Goal: Information Seeking & Learning: Stay updated

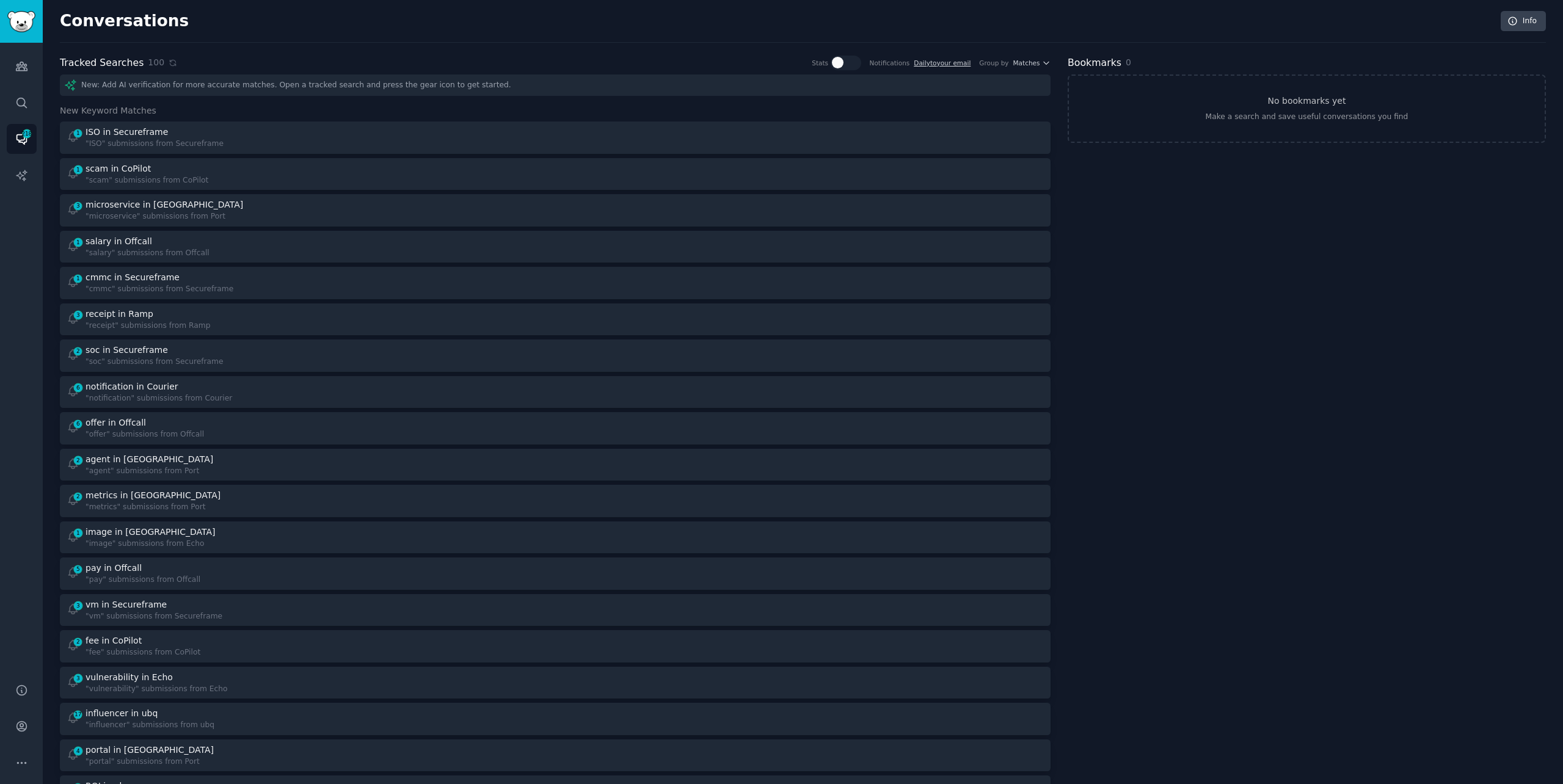
click at [285, 57] on div "Tracked Searches 100 Stats Notifications Daily to your email Group by Matches" at bounding box center [555, 63] width 991 height 15
click at [170, 61] on icon at bounding box center [172, 62] width 5 height 5
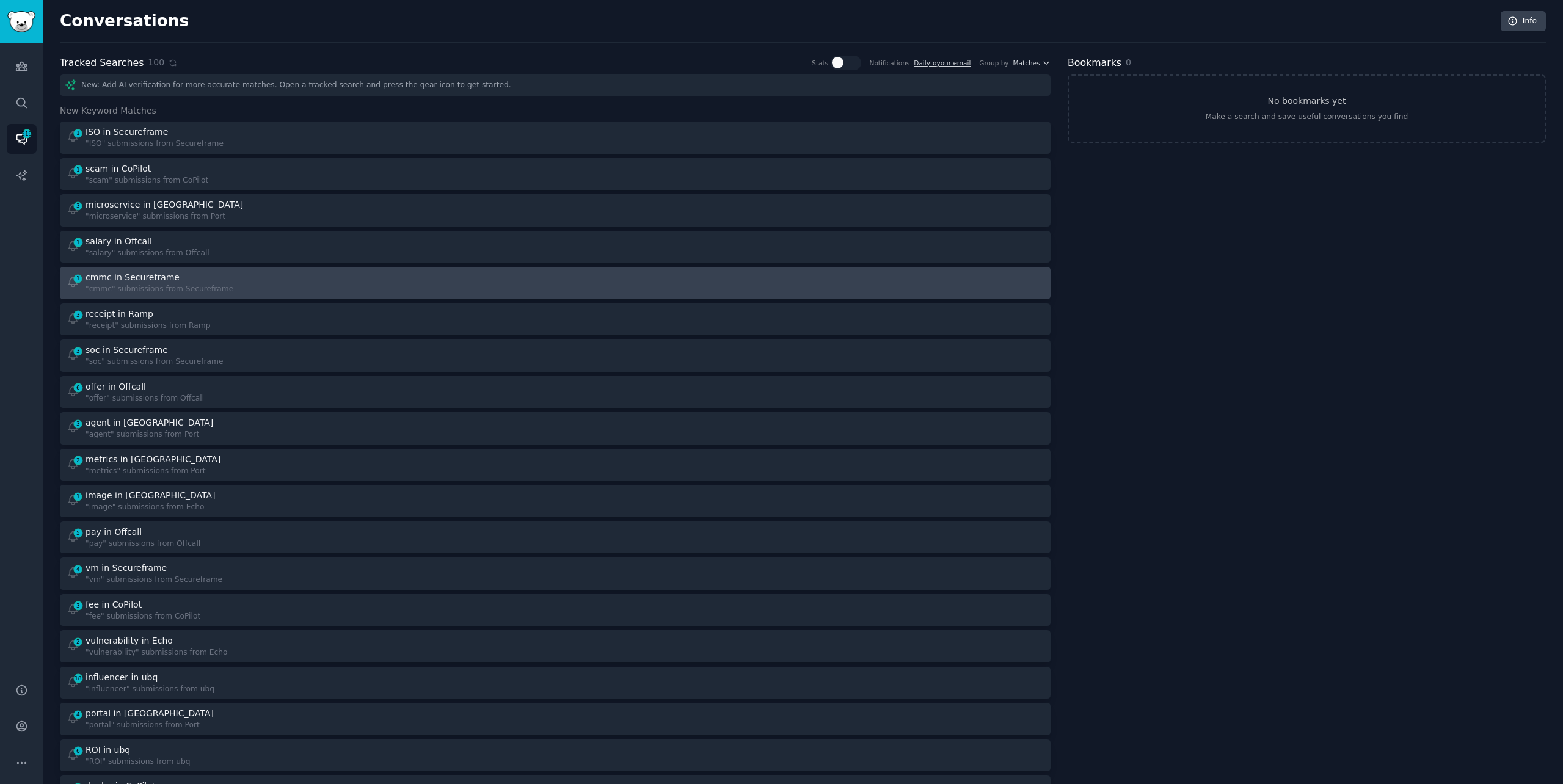
click at [223, 289] on div ""cmmc" submissions from Secureframe" at bounding box center [159, 290] width 148 height 11
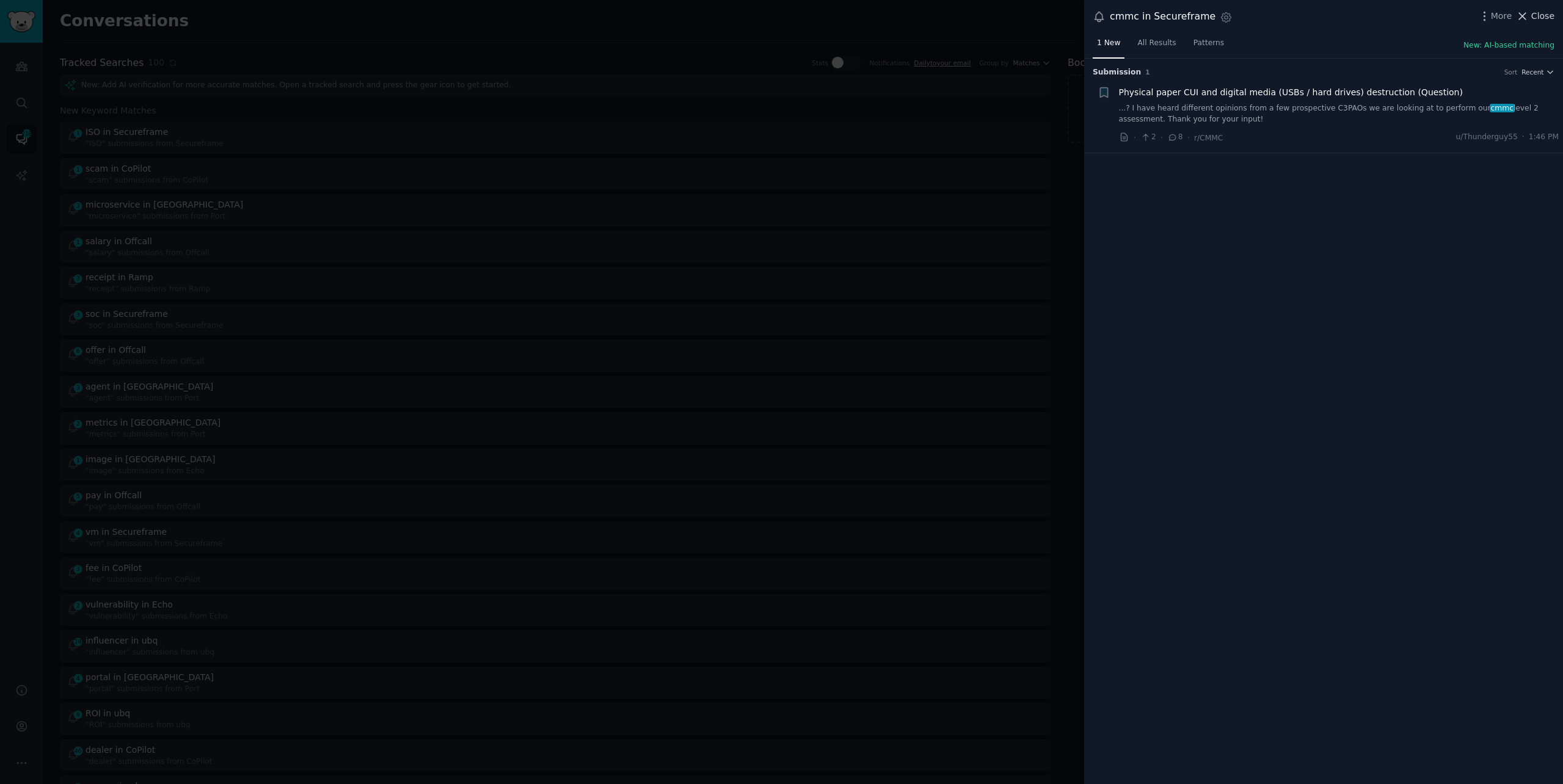
click at [1532, 19] on span "Close" at bounding box center [1542, 16] width 23 height 13
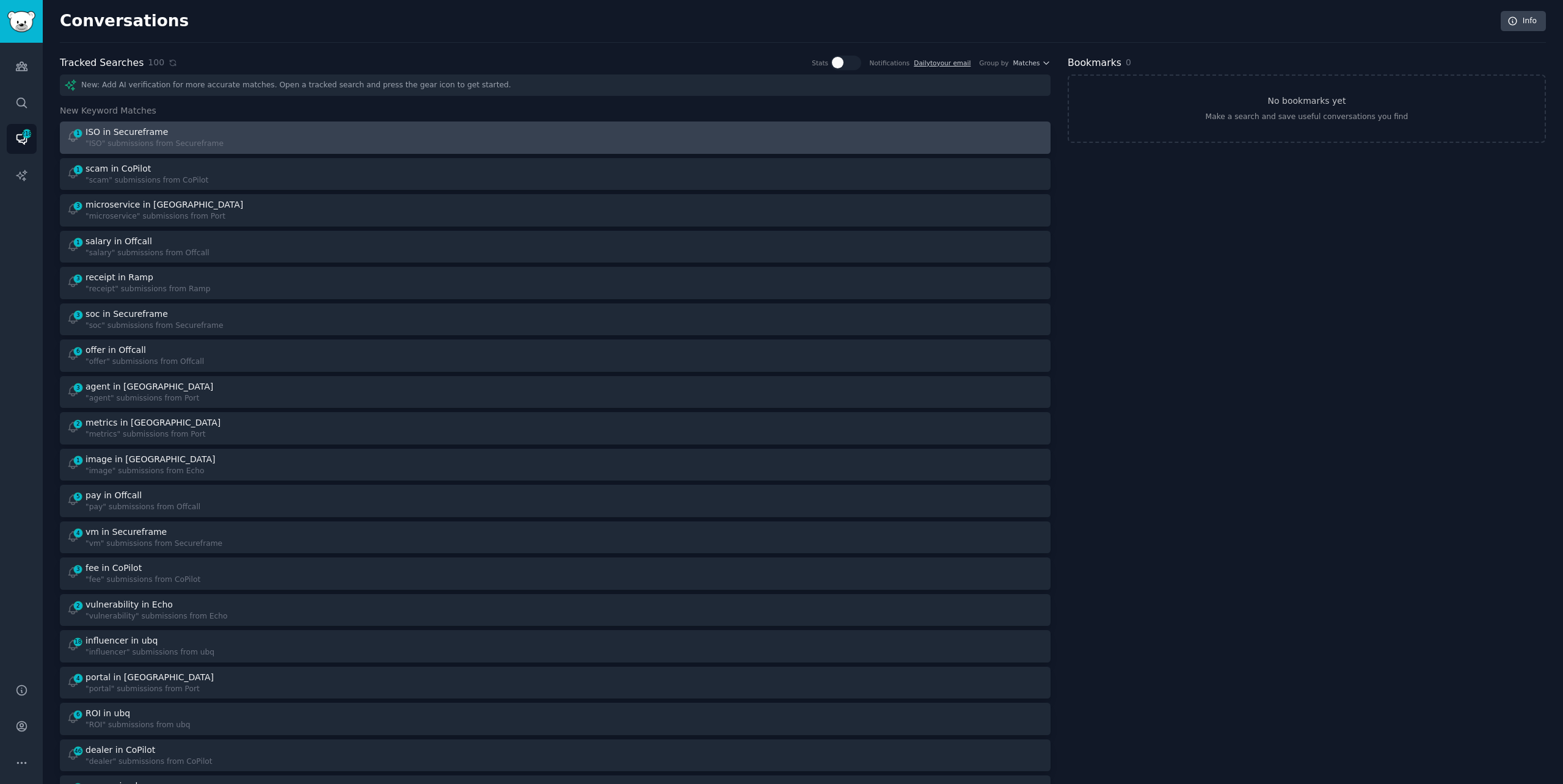
click at [348, 137] on div "1 ISO in Secureframe "ISO" submissions from Secureframe" at bounding box center [306, 138] width 481 height 24
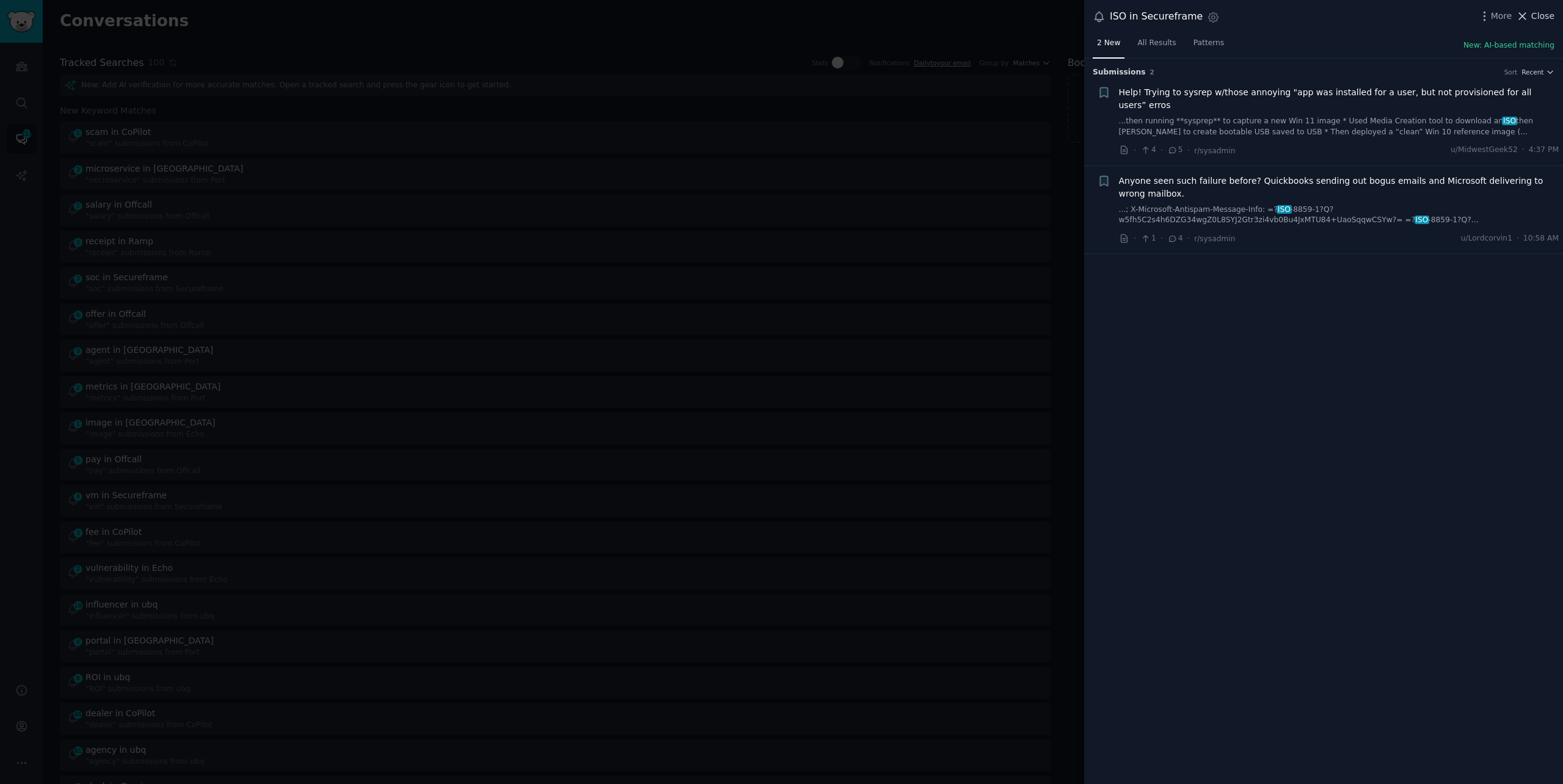
click at [1539, 18] on span "Close" at bounding box center [1542, 16] width 23 height 13
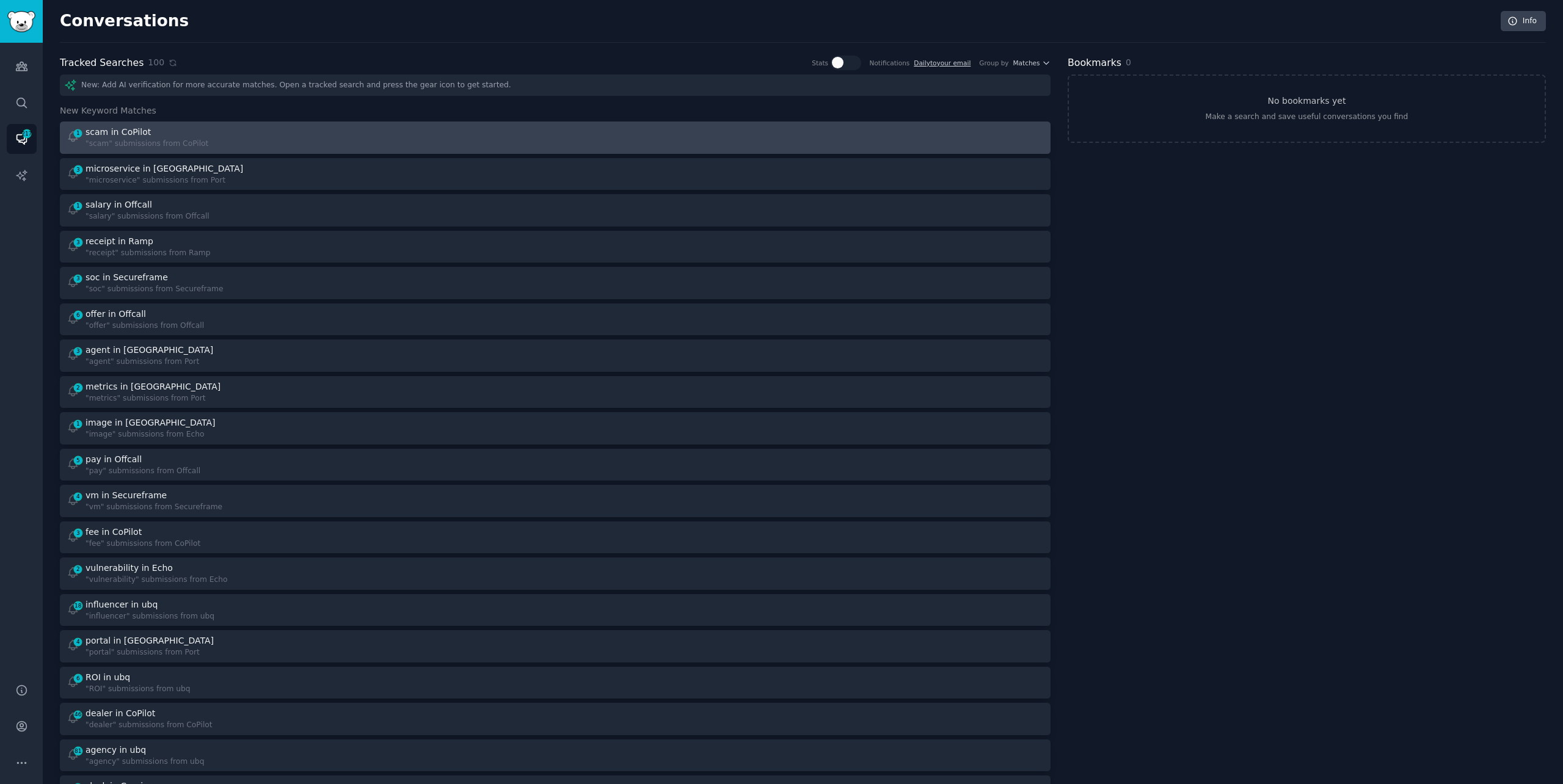
click at [573, 138] on div at bounding box center [803, 138] width 481 height 24
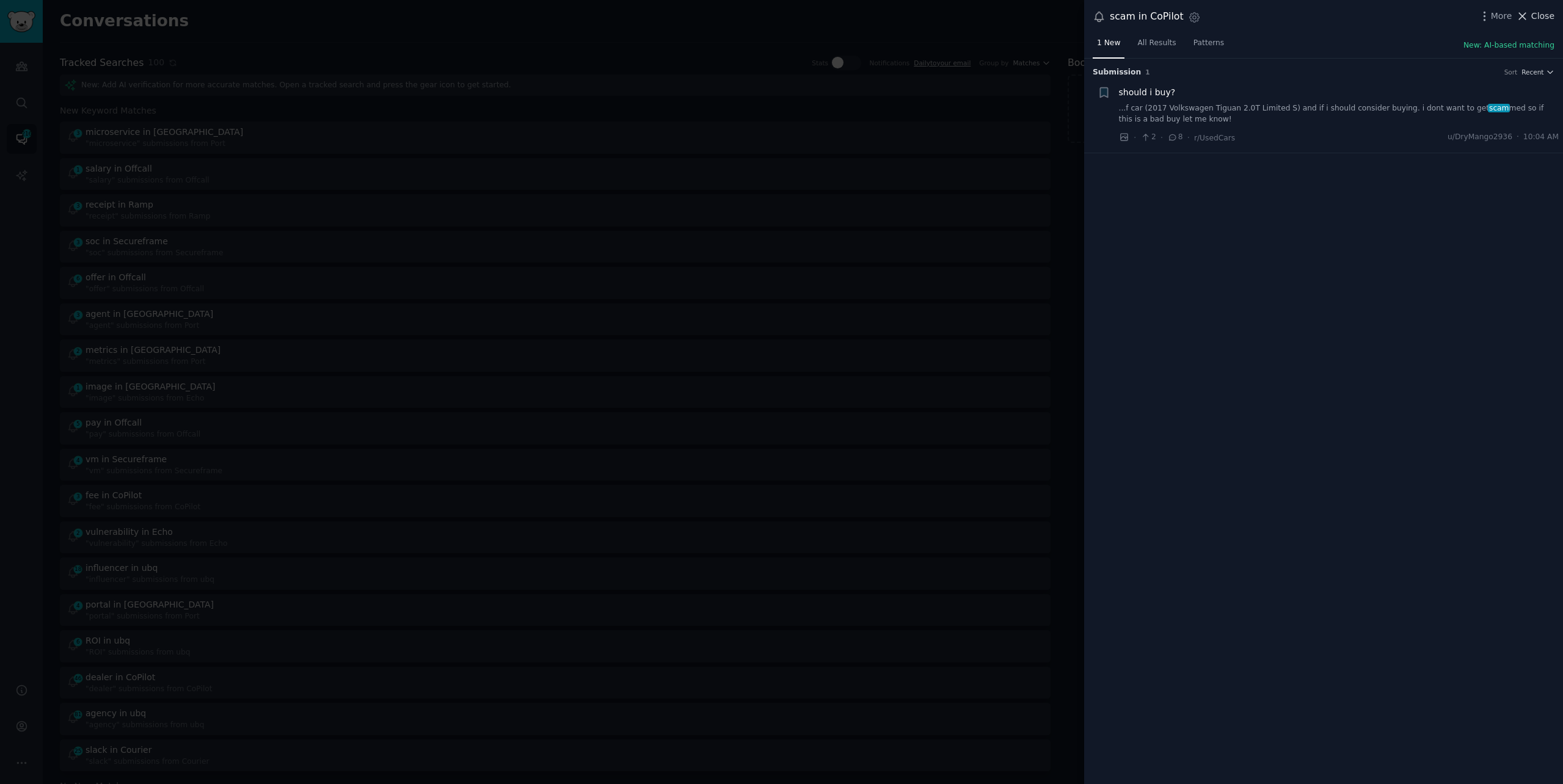
click at [1541, 17] on span "Close" at bounding box center [1542, 16] width 23 height 13
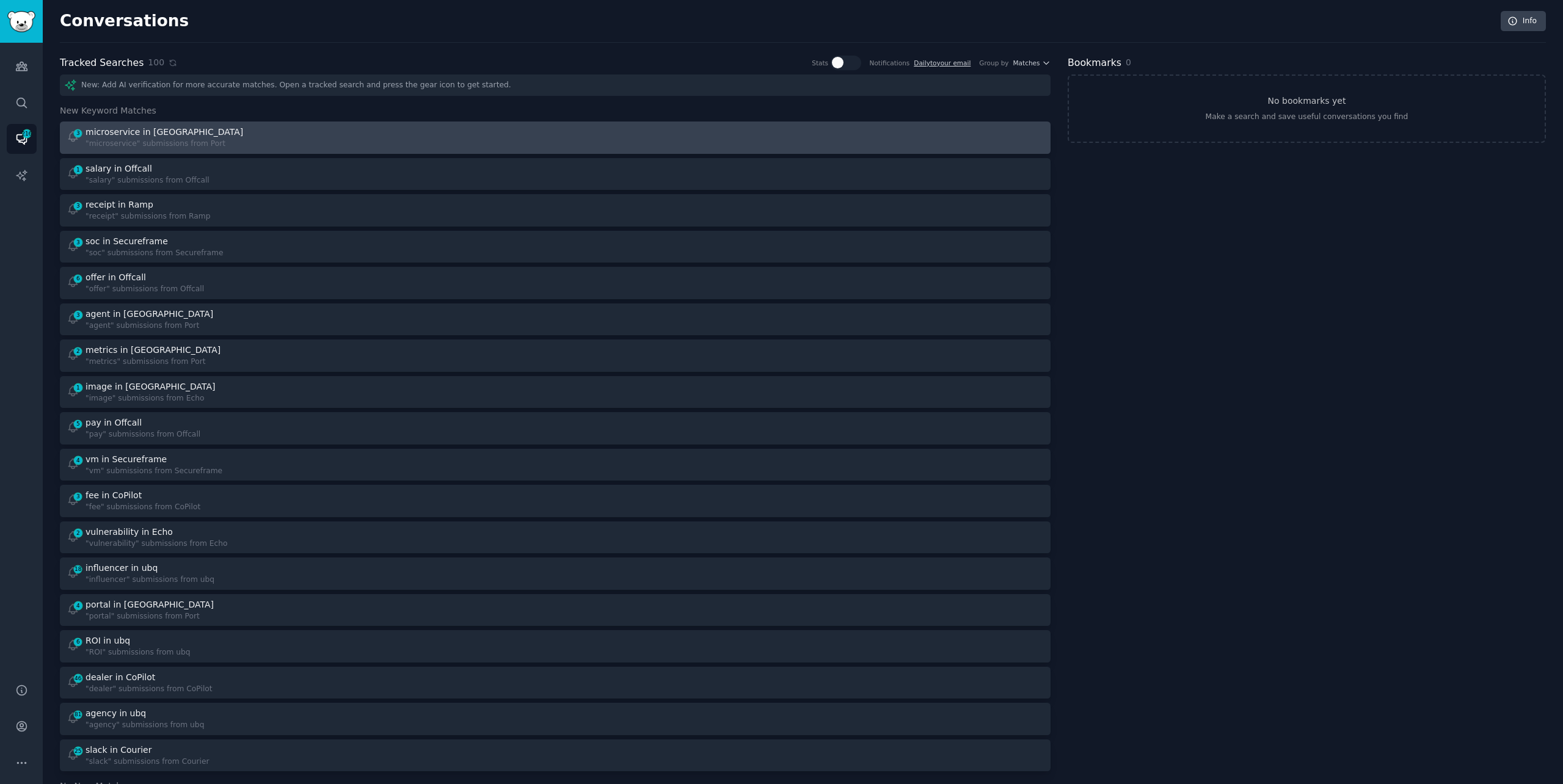
click at [378, 132] on div "3 microservice in Port "microservice" submissions from [GEOGRAPHIC_DATA]" at bounding box center [306, 138] width 481 height 24
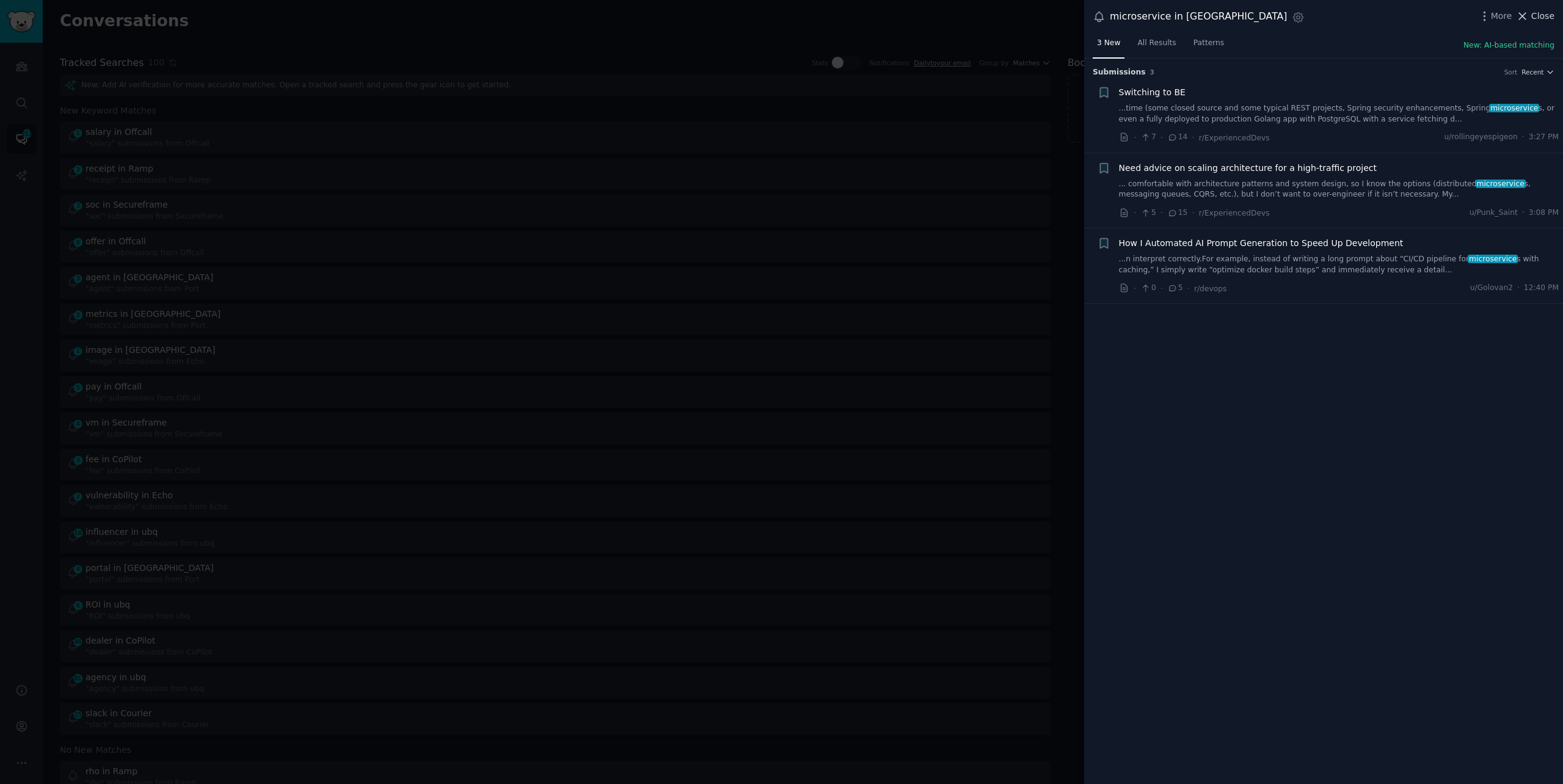
click at [1542, 14] on span "Close" at bounding box center [1542, 16] width 23 height 13
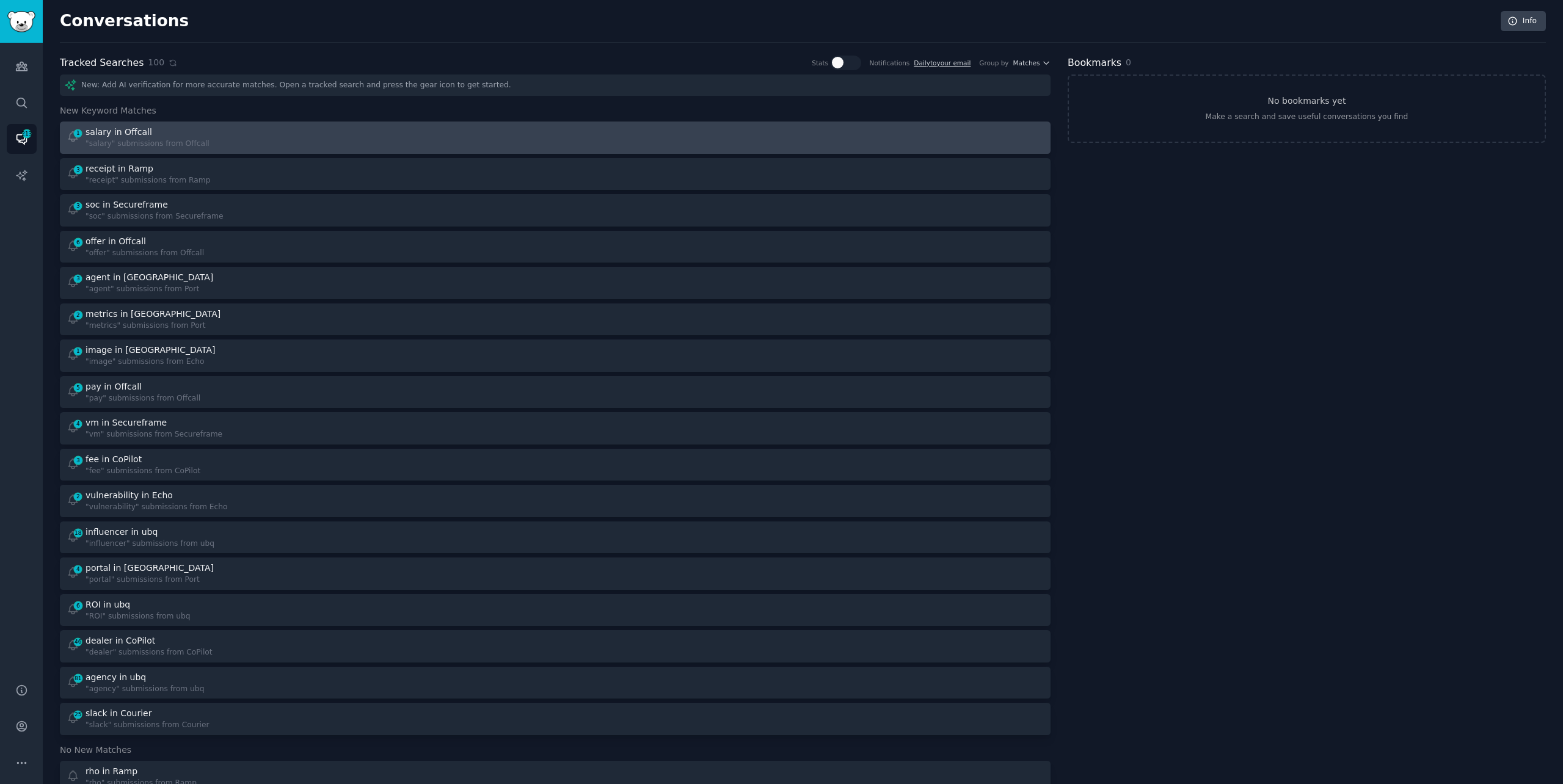
click at [250, 140] on div "1 salary in Offcall "salary" submissions from Offcall" at bounding box center [306, 138] width 481 height 24
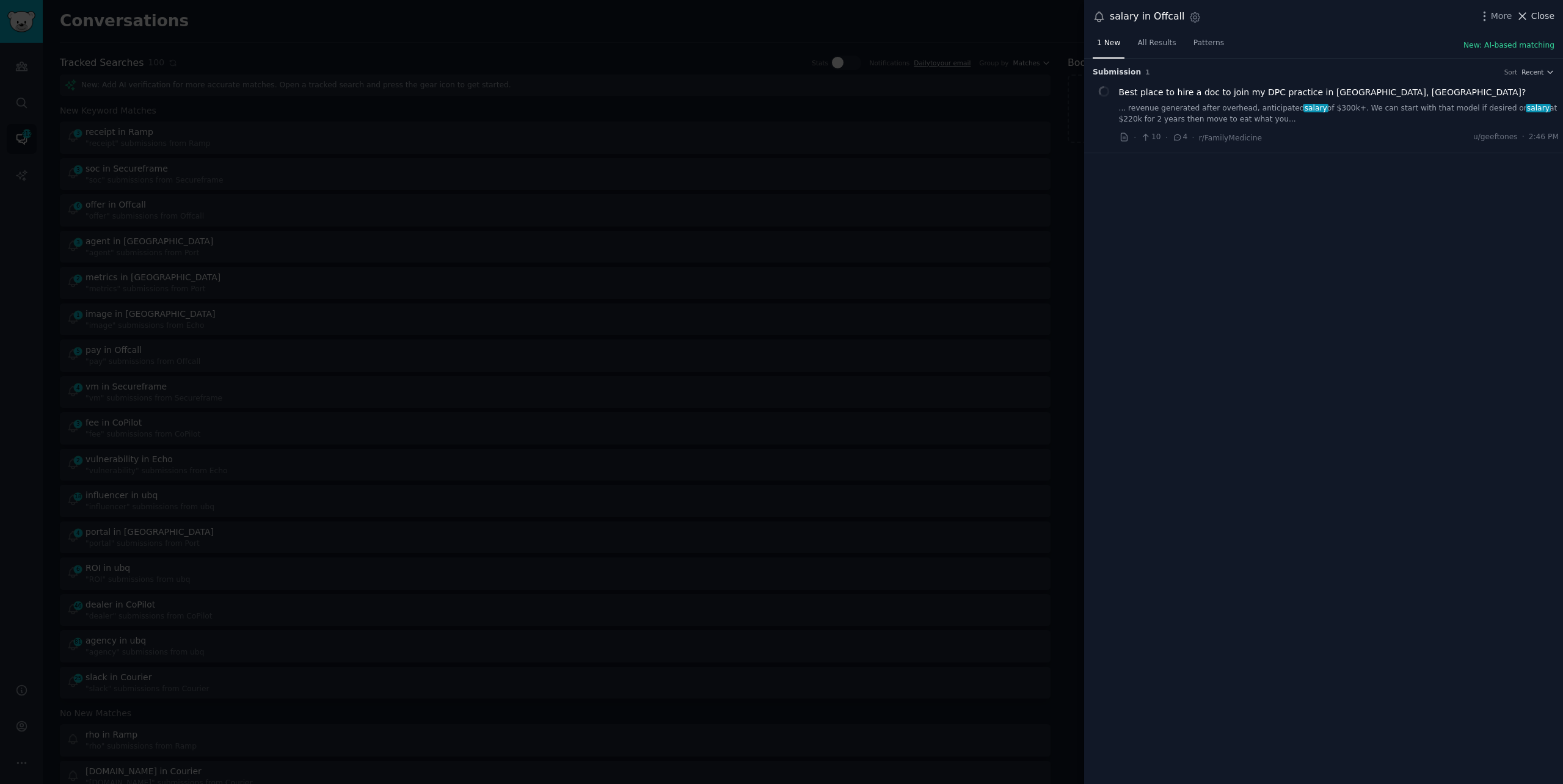
click at [1542, 12] on span "Close" at bounding box center [1542, 16] width 23 height 13
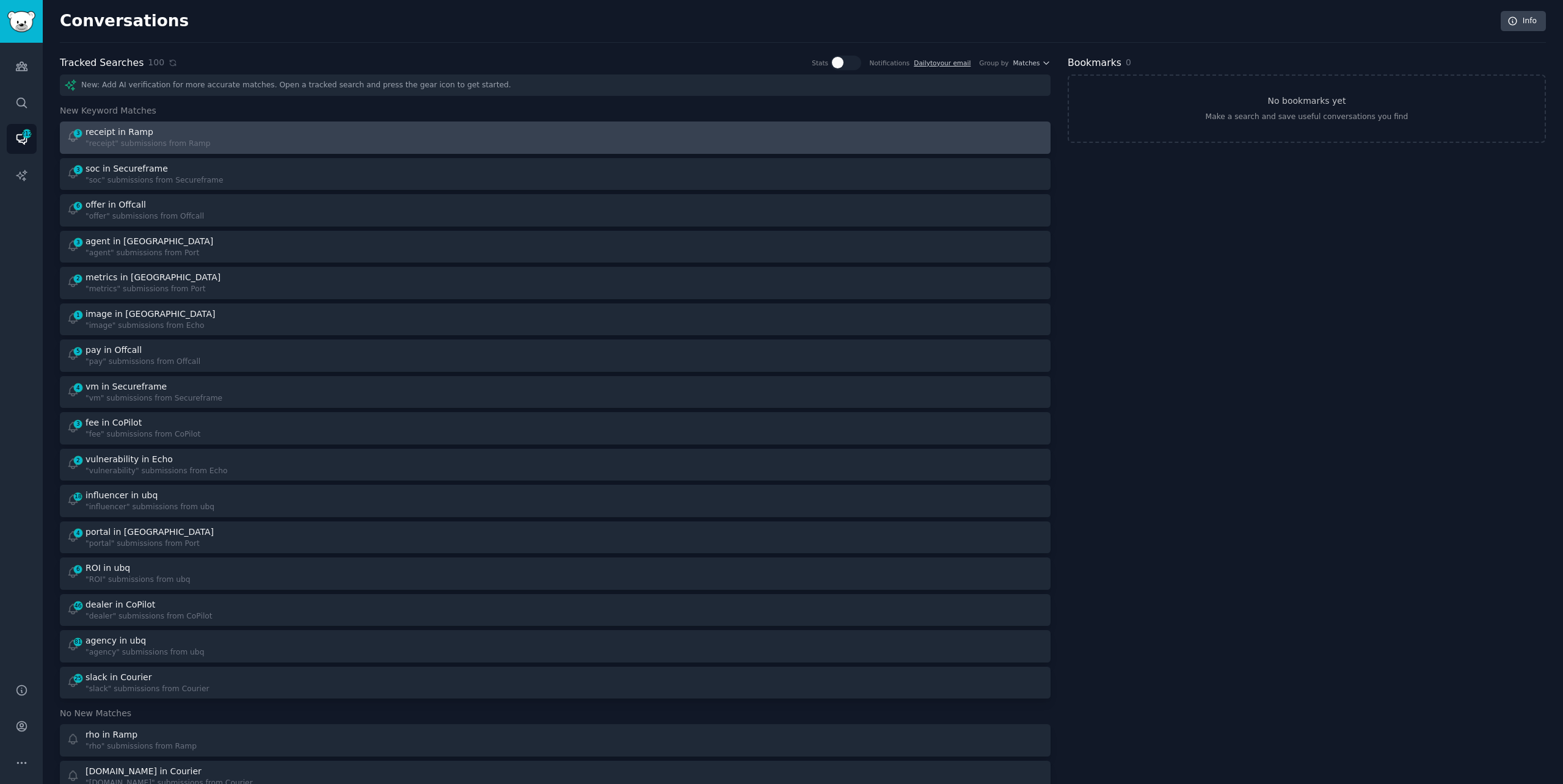
click at [141, 139] on div ""receipt" submissions from Ramp" at bounding box center [148, 144] width 125 height 11
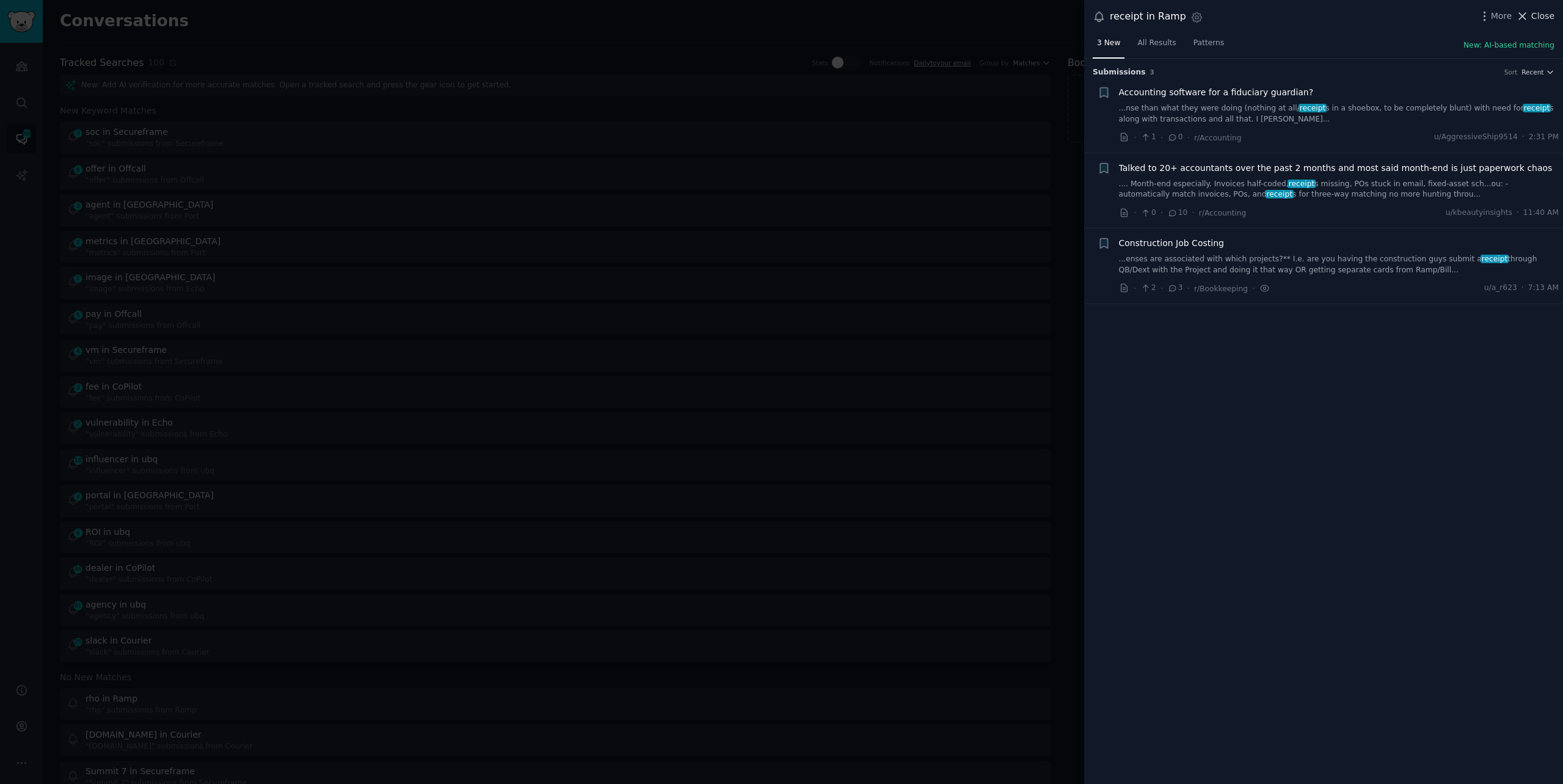
click at [1535, 22] on span "Close" at bounding box center [1542, 16] width 23 height 13
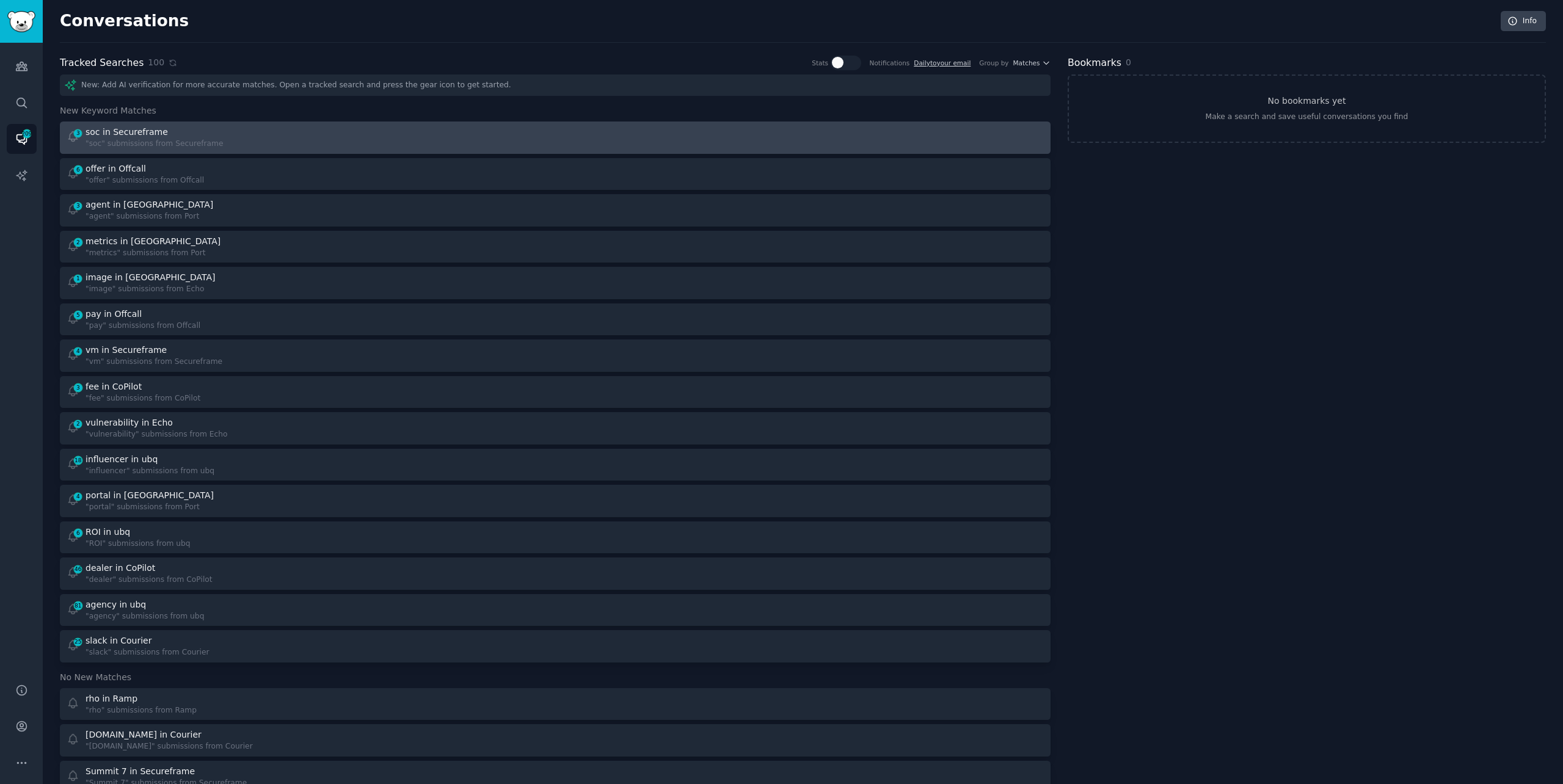
click at [305, 138] on div "3 soc in Secureframe "soc" submissions from Secureframe" at bounding box center [306, 138] width 481 height 24
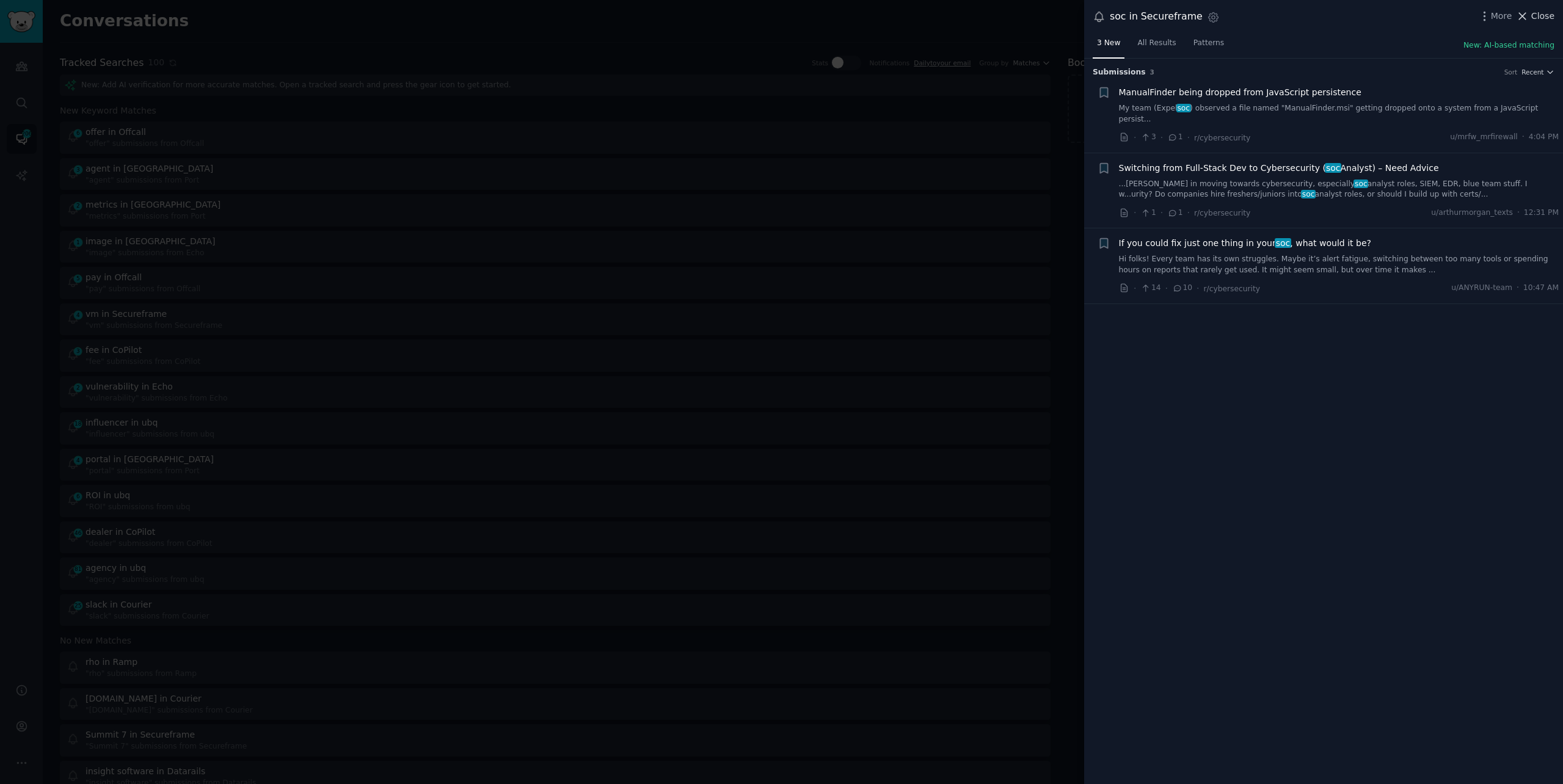
click at [1544, 12] on span "Close" at bounding box center [1542, 16] width 23 height 13
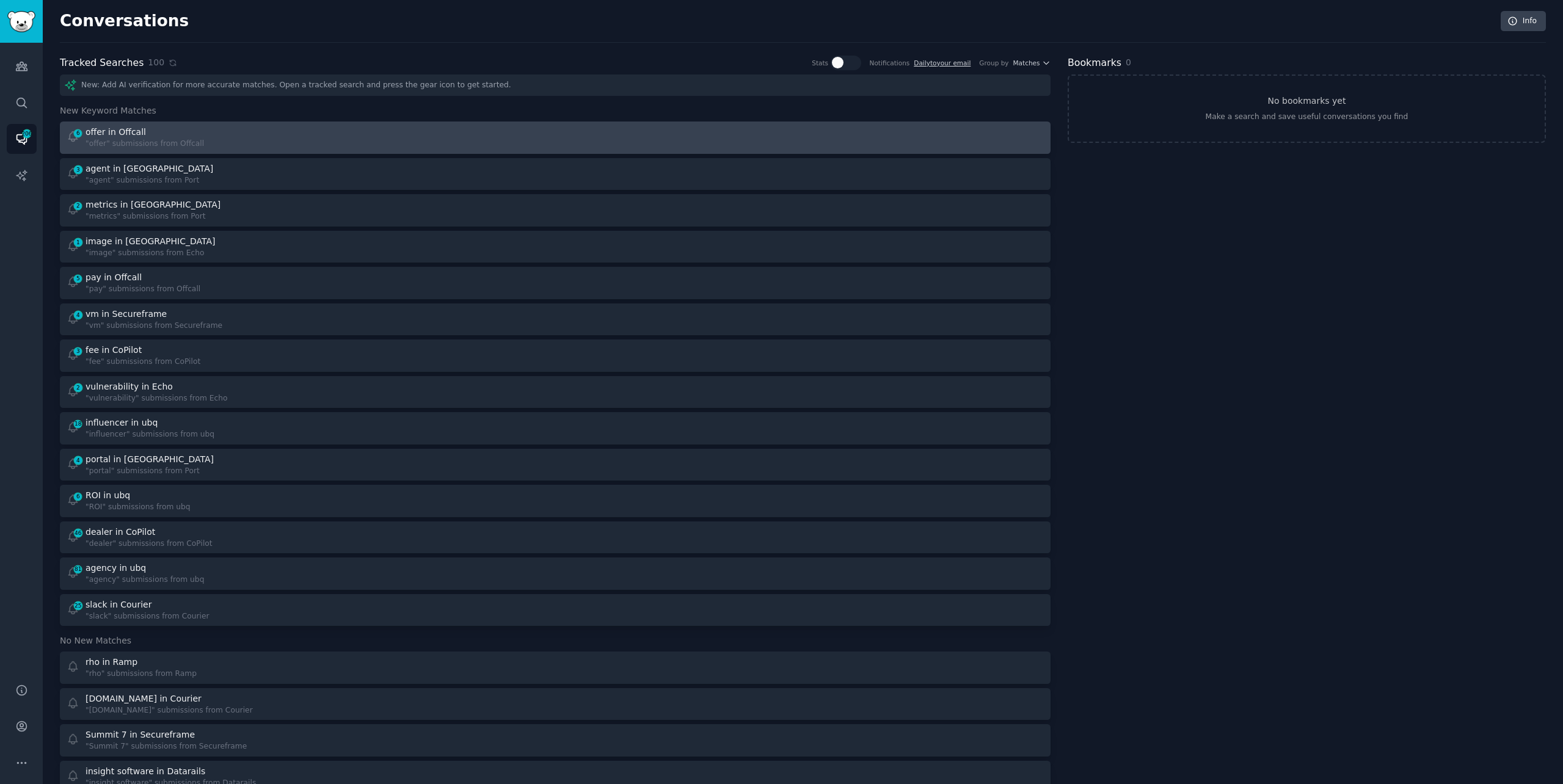
click at [222, 128] on div "6 offer in Offcall "offer" submissions from Offcall" at bounding box center [306, 138] width 481 height 24
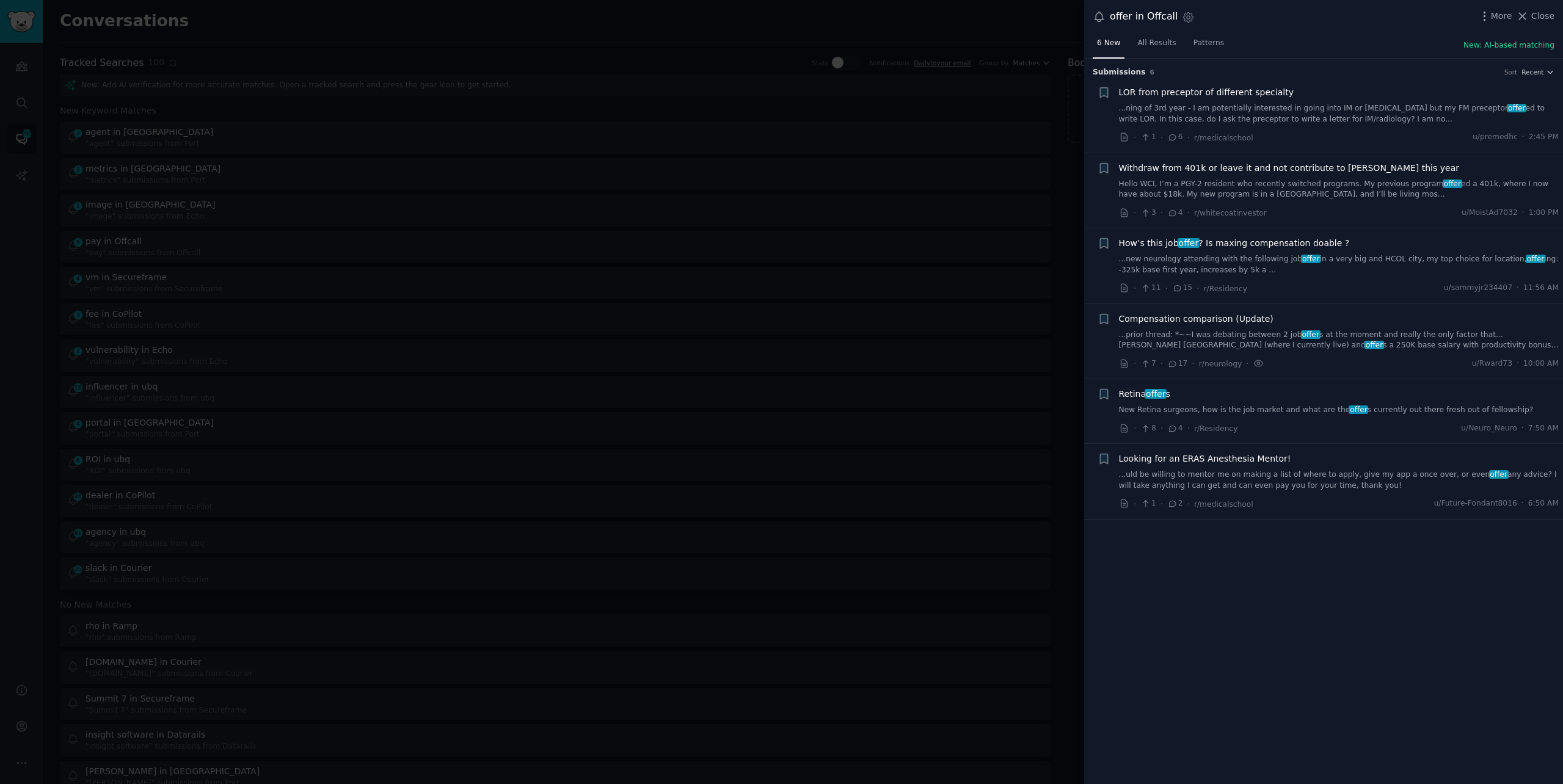
click at [1151, 408] on link "New Retina surgeons, how is the job market and what are the offer s currently o…" at bounding box center [1339, 410] width 440 height 11
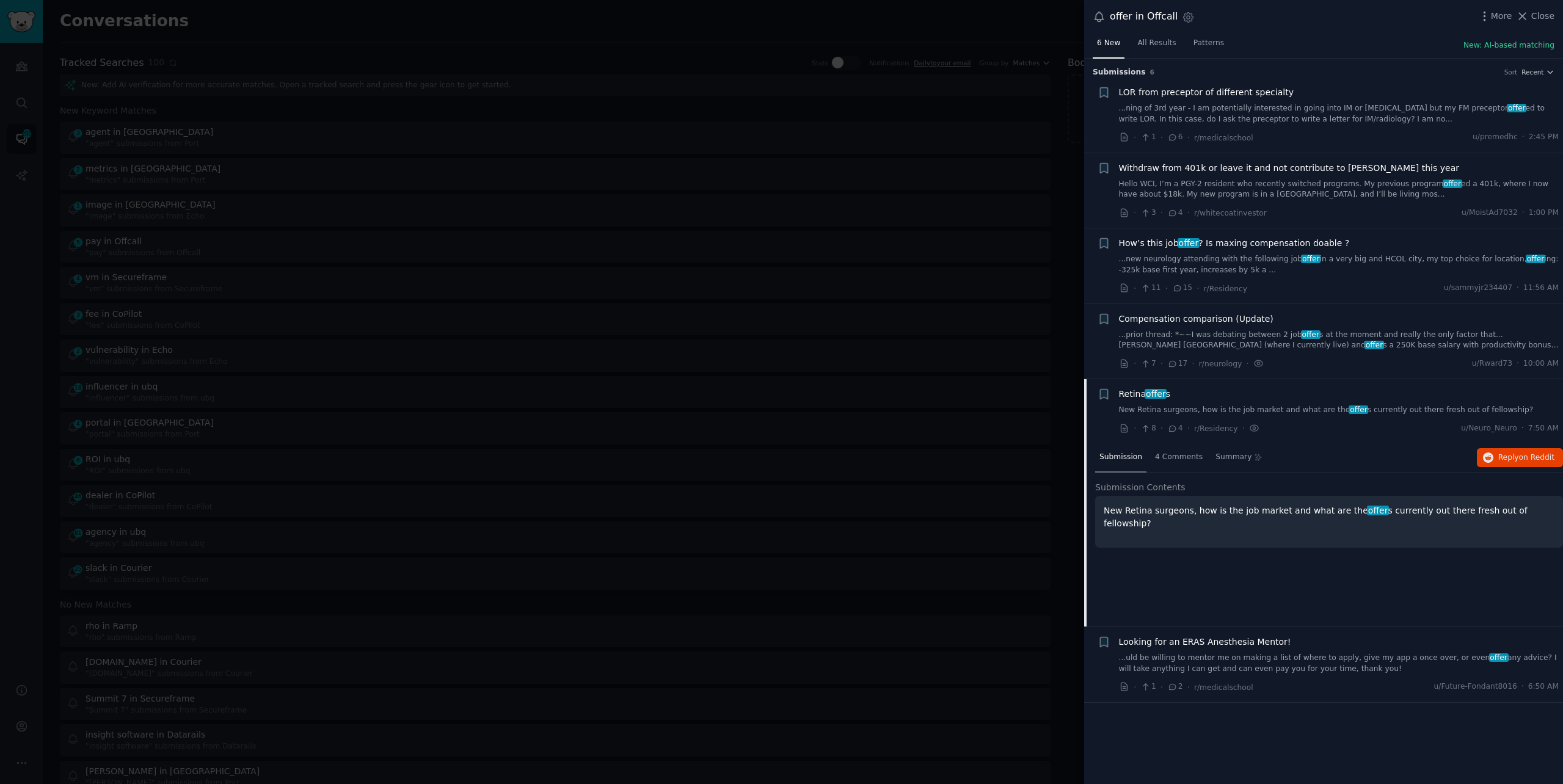
click at [1163, 321] on span "Compensation comparison (Update)" at bounding box center [1196, 319] width 154 height 13
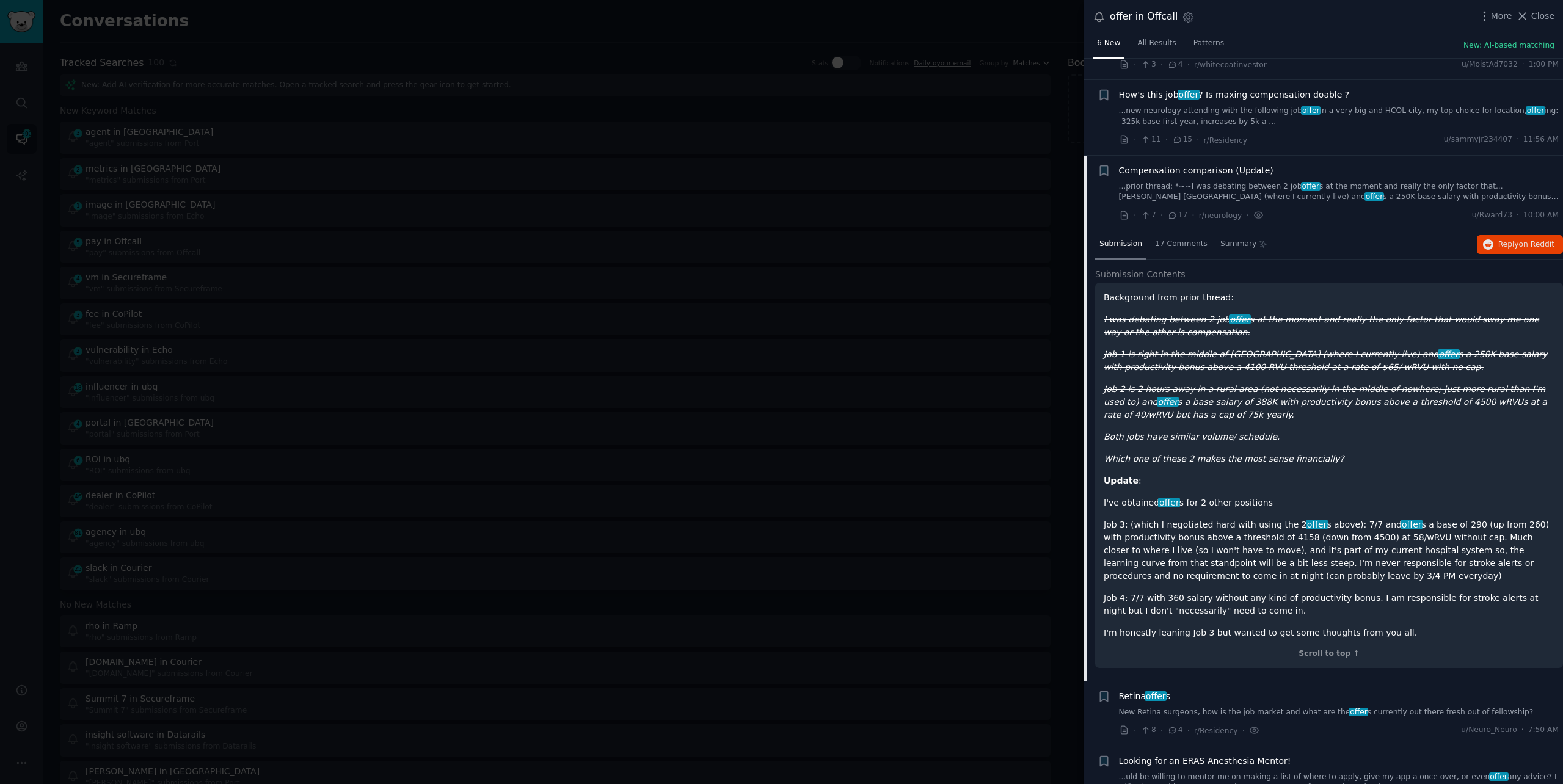
scroll to position [183, 0]
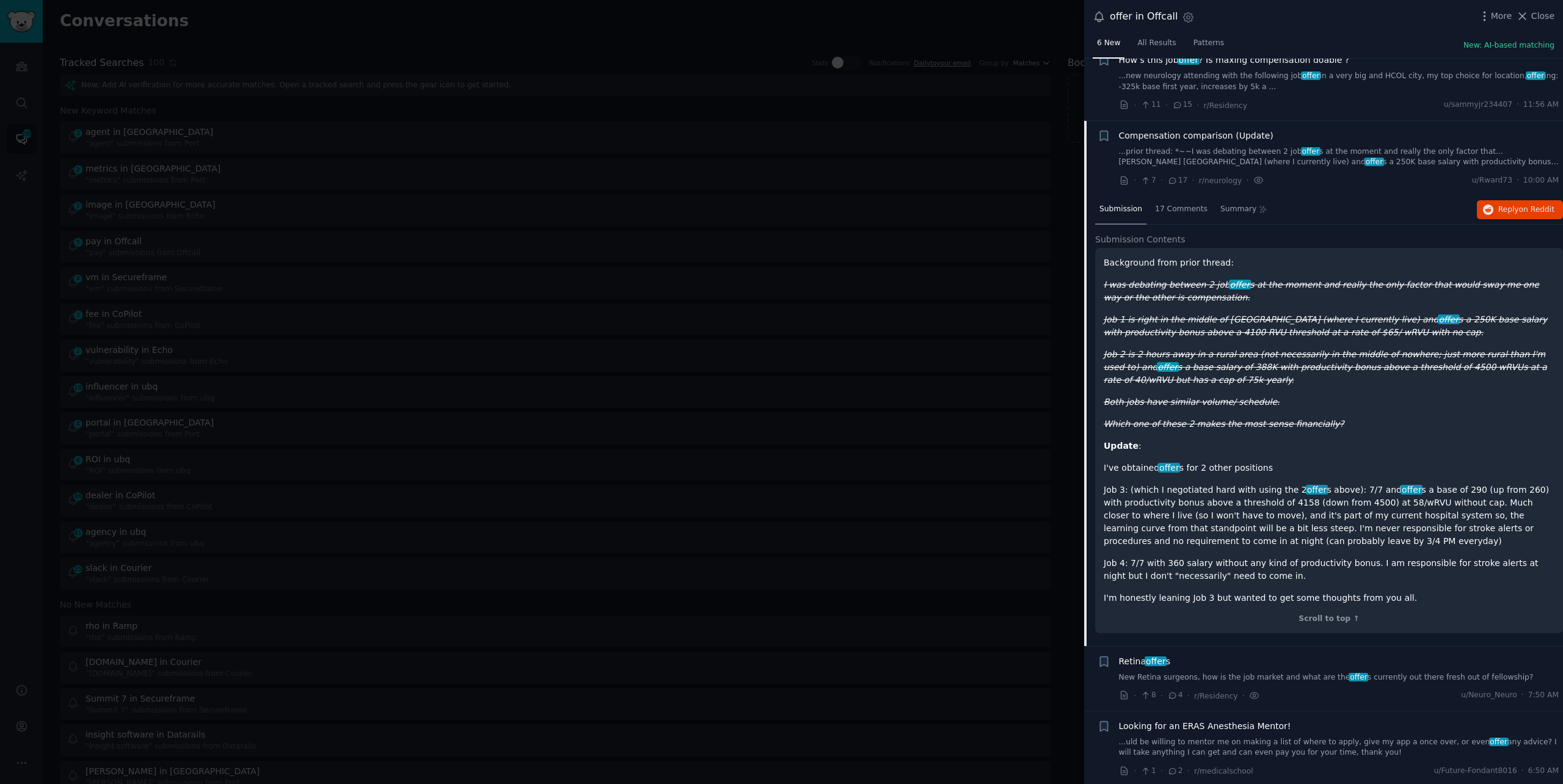
click at [1145, 83] on link "...new neurology attending with the following job offer in a very big and HCOL …" at bounding box center [1339, 82] width 440 height 21
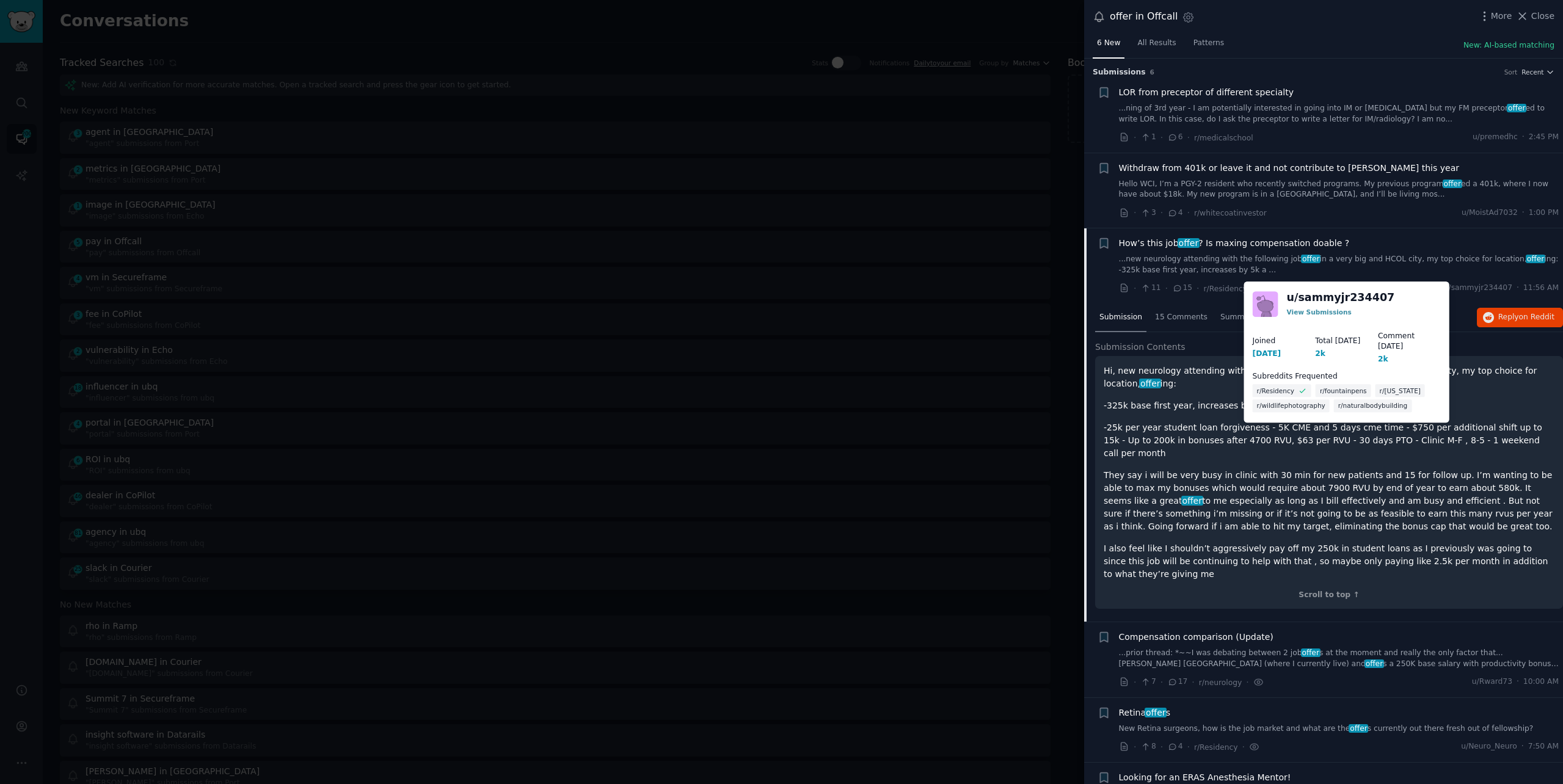
scroll to position [2, 0]
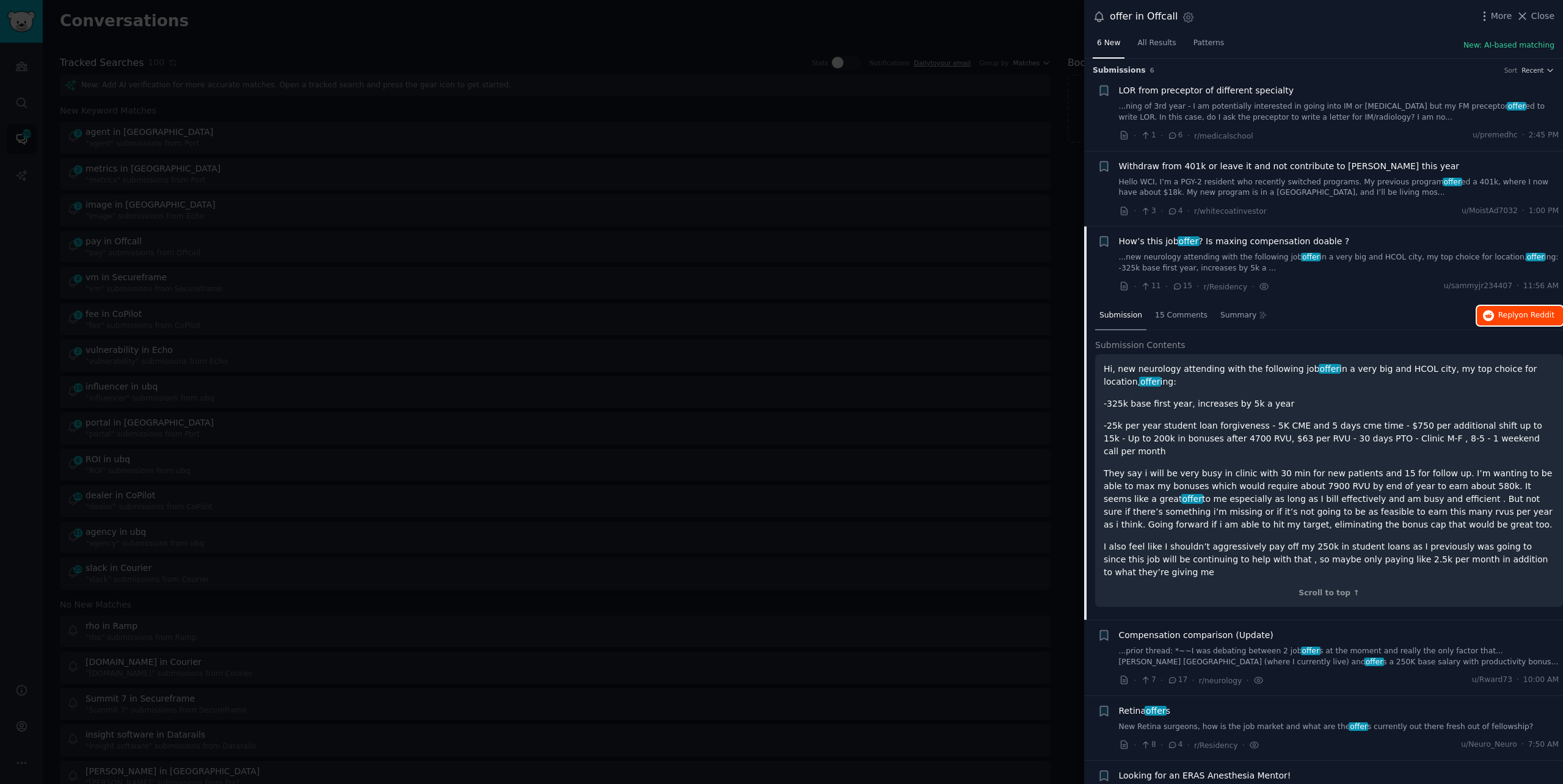
click at [1508, 310] on span "Reply on Reddit" at bounding box center [1526, 316] width 57 height 11
click at [354, 40] on div at bounding box center [781, 392] width 1563 height 784
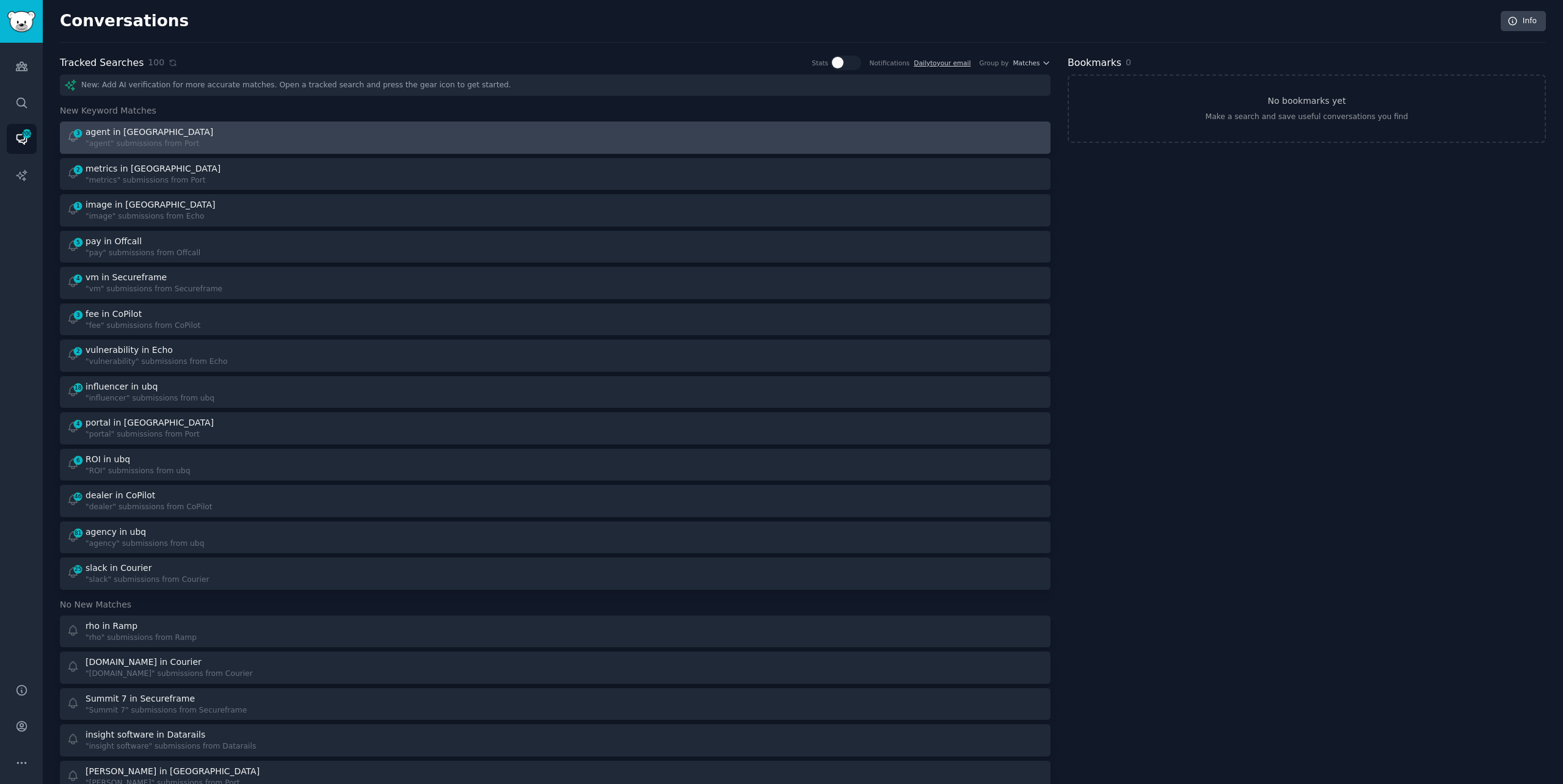
click at [314, 135] on div "3 agent in Port "agent" submissions from Port" at bounding box center [306, 138] width 481 height 24
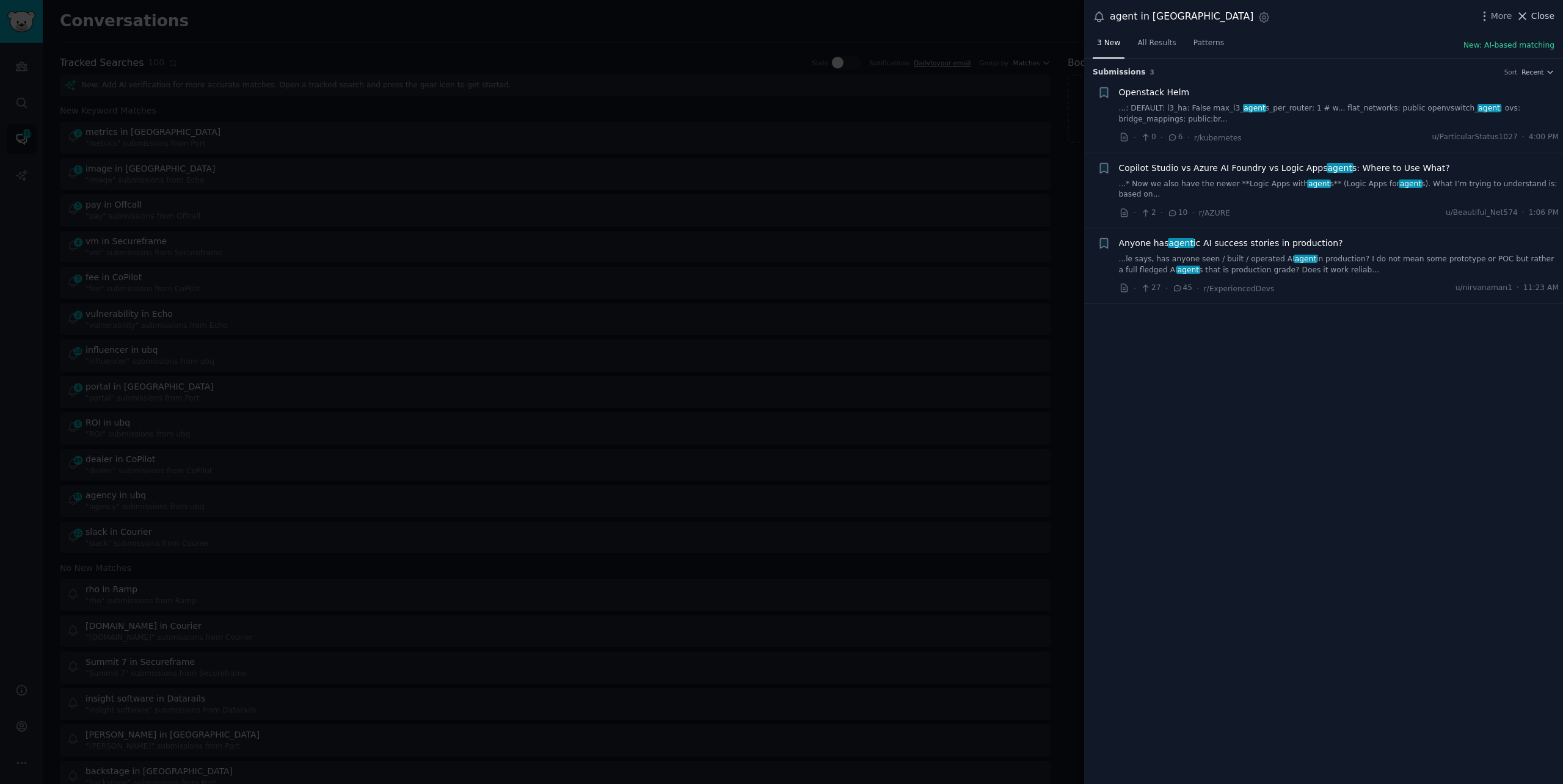
click at [1537, 21] on span "Close" at bounding box center [1542, 16] width 23 height 13
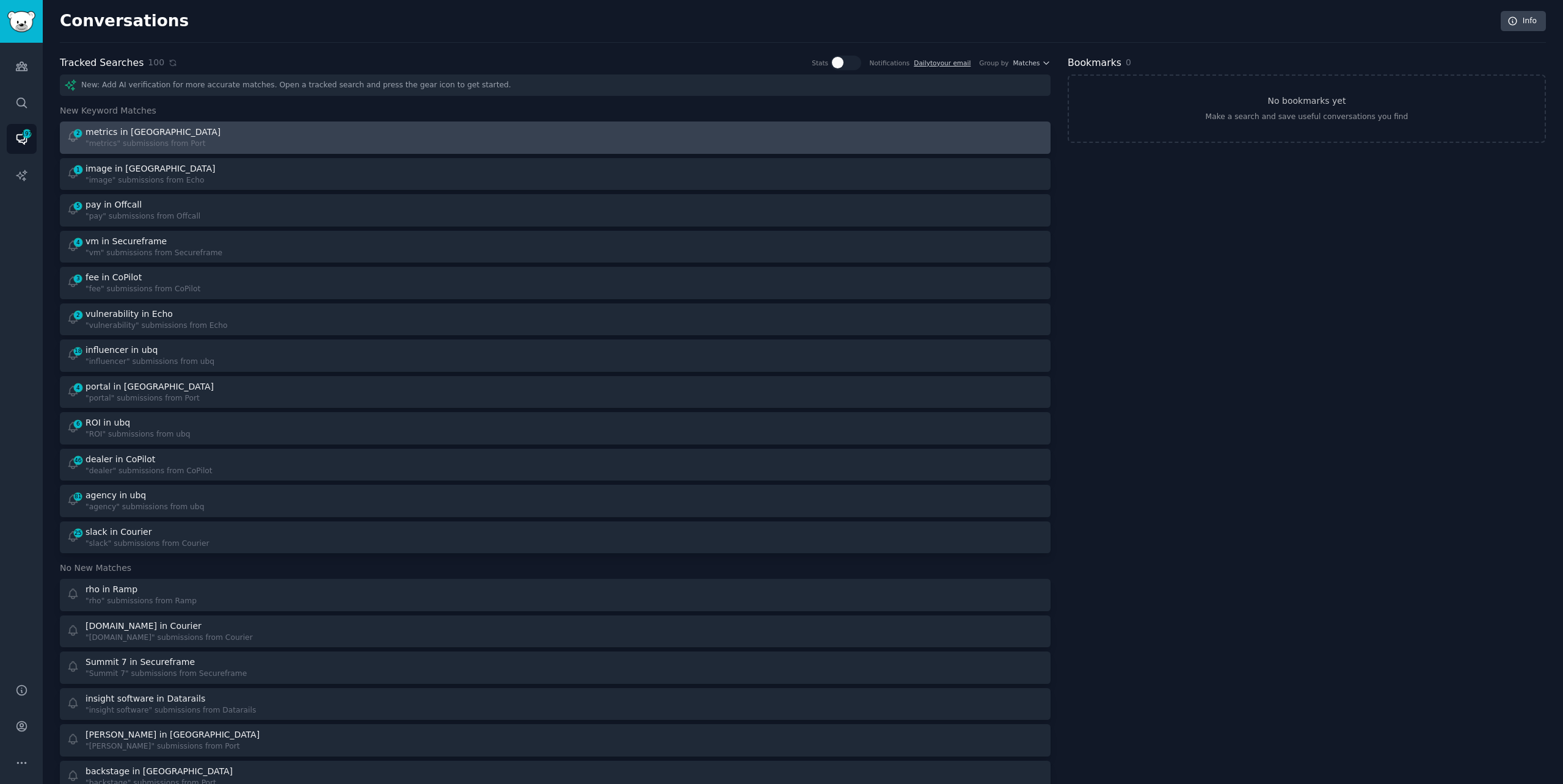
click at [430, 146] on div "2 metrics in Port "metrics" submissions from [GEOGRAPHIC_DATA]" at bounding box center [306, 138] width 481 height 24
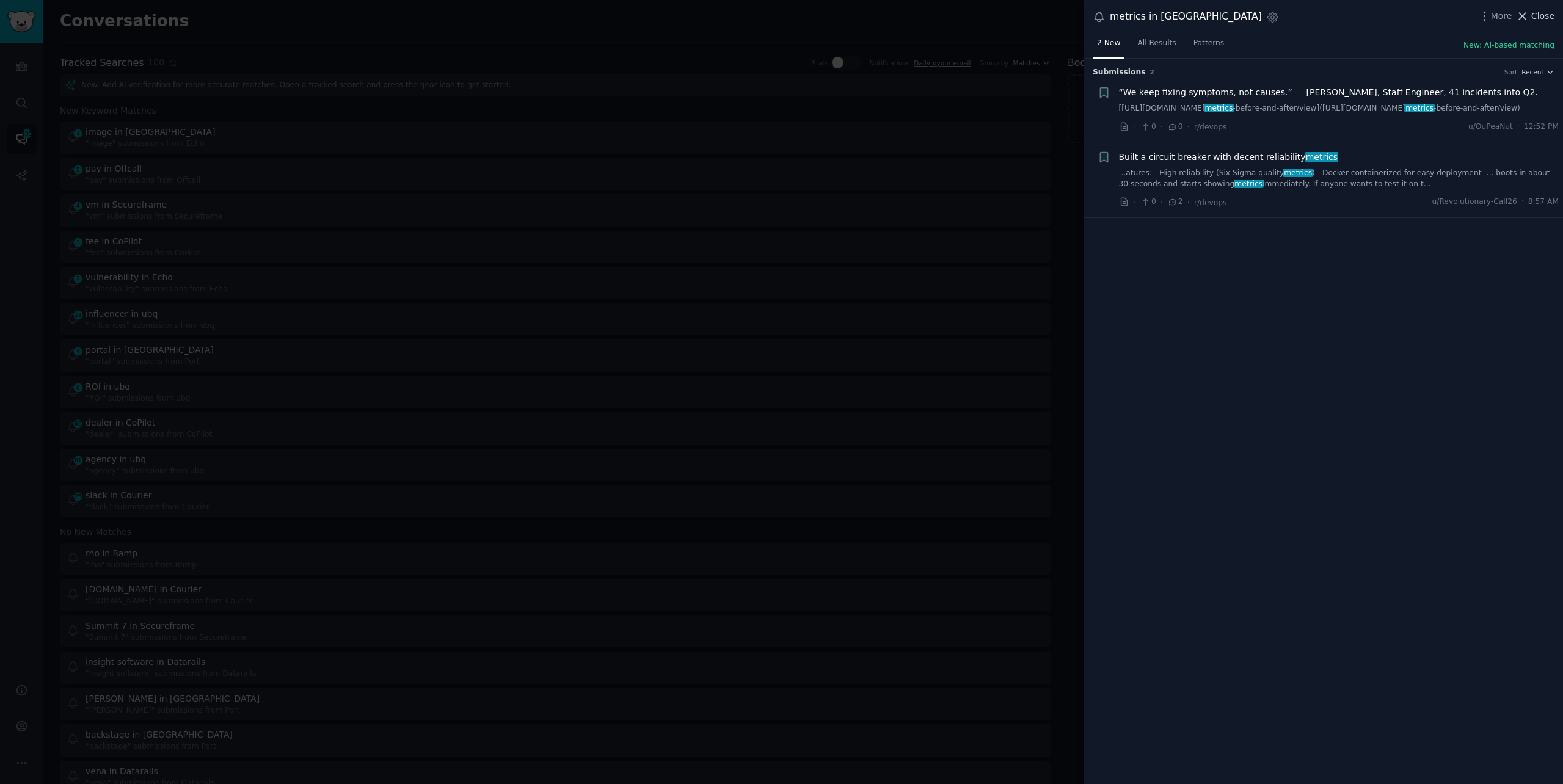
click at [1531, 17] on button "Close" at bounding box center [1535, 16] width 38 height 13
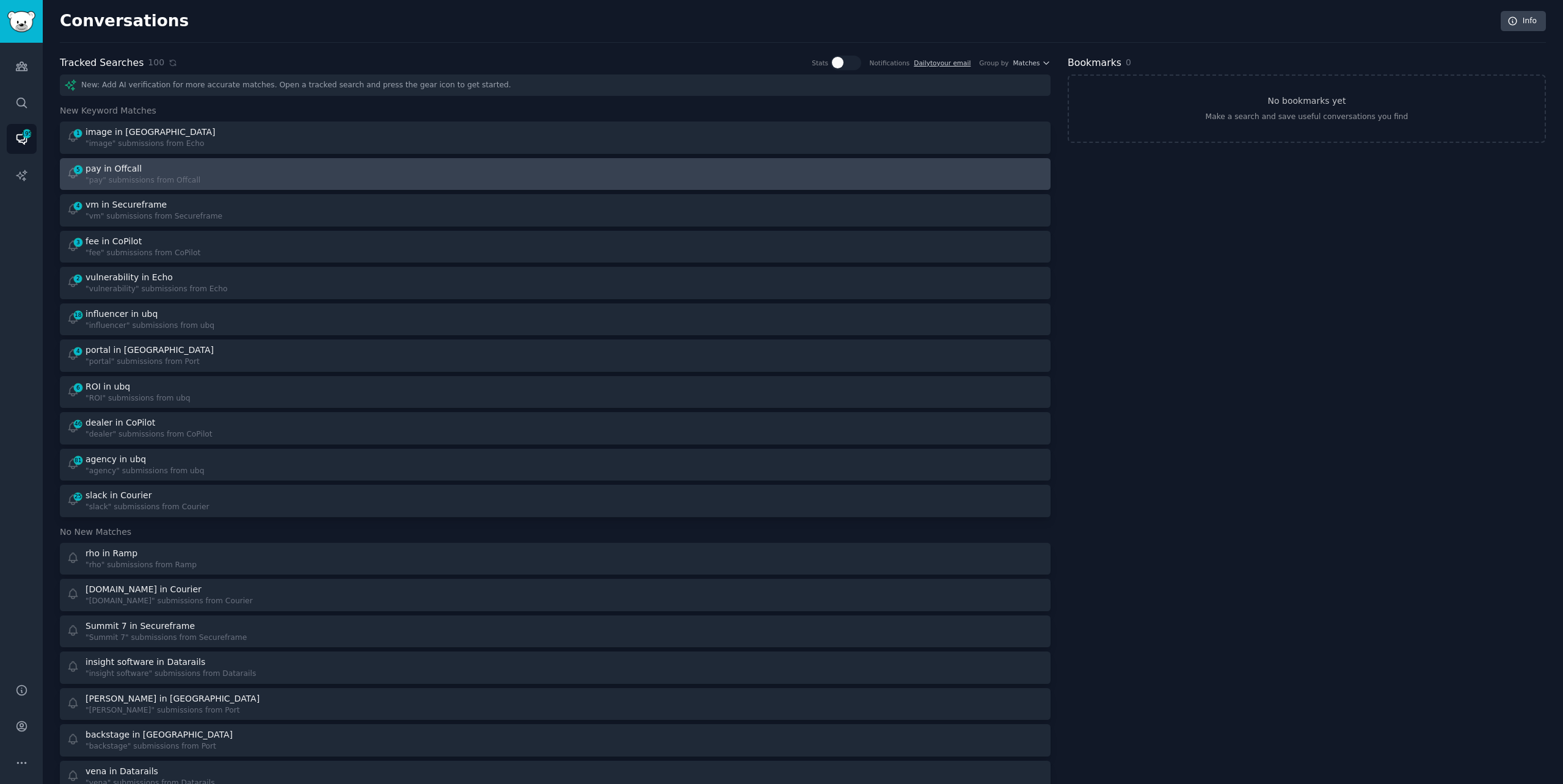
click at [270, 175] on div "5 pay in Offcall "pay" submissions from Offcall" at bounding box center [306, 174] width 481 height 24
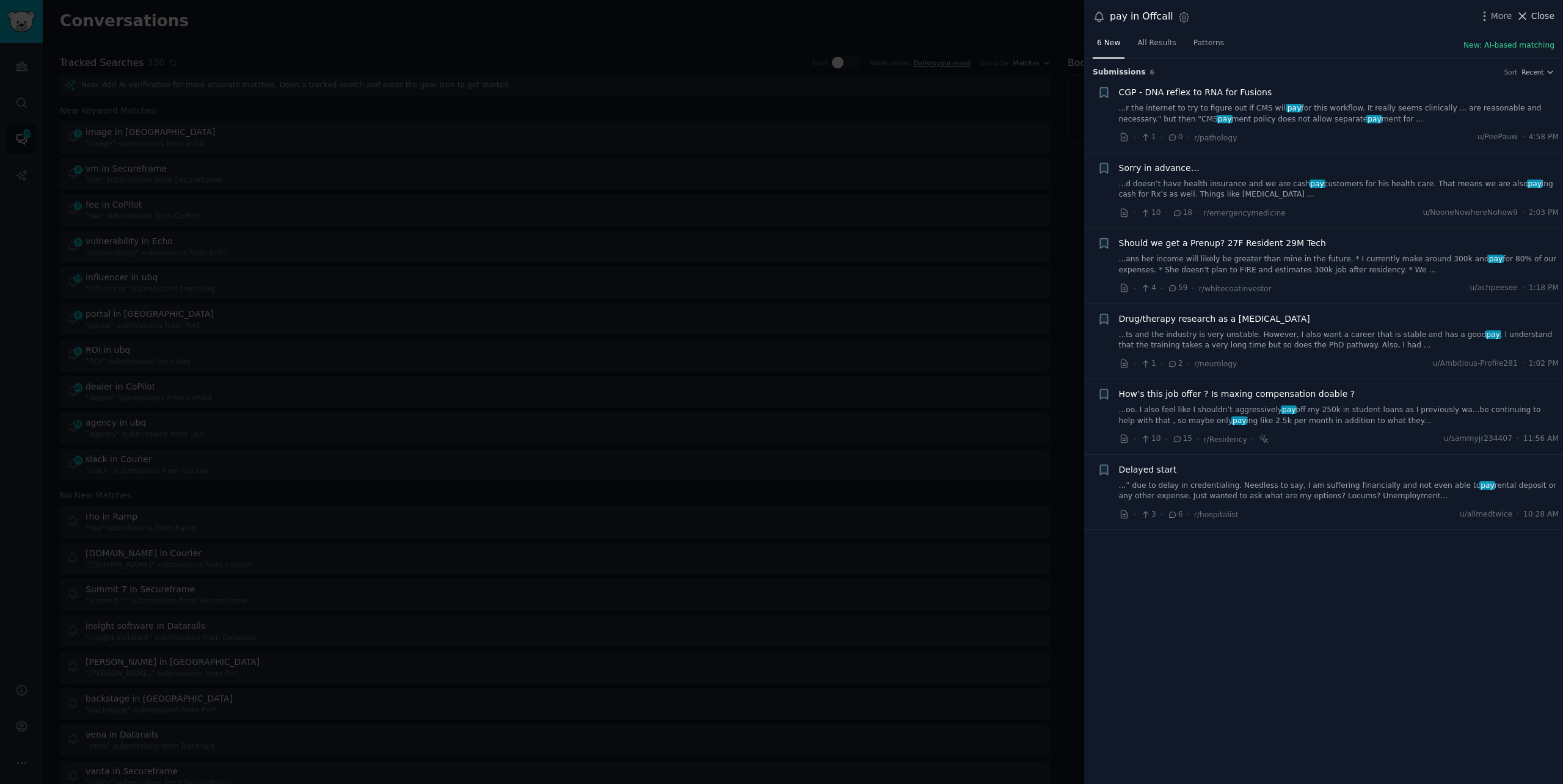
click at [1529, 14] on icon at bounding box center [1522, 16] width 13 height 13
